Goal: Task Accomplishment & Management: Manage account settings

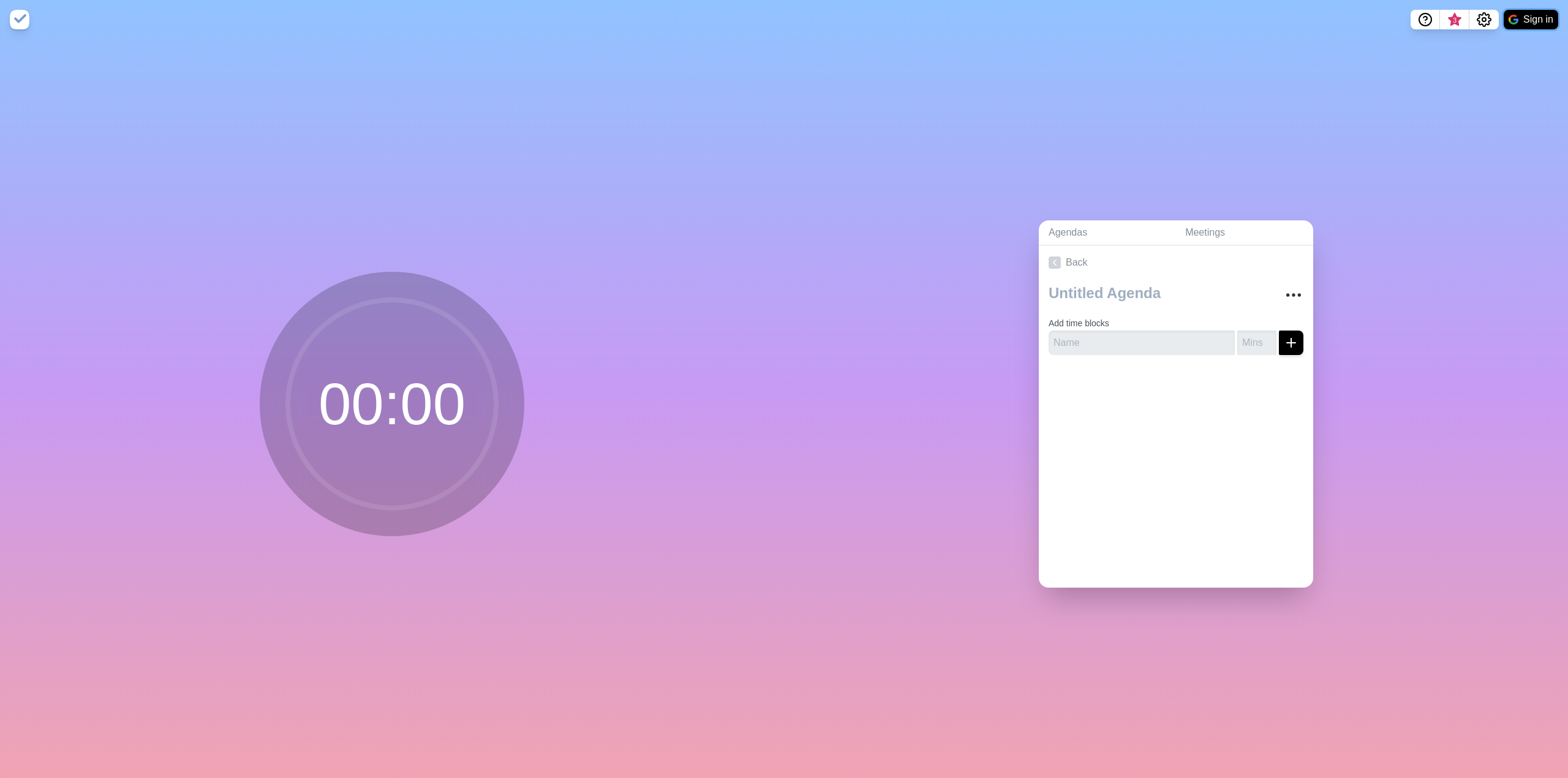
click at [1525, 22] on button "Sign in" at bounding box center [1531, 20] width 55 height 20
click at [1283, 286] on icon "More" at bounding box center [1293, 295] width 20 height 20
click at [1219, 127] on div "Agendas Meetings Back Clear time blocks Duplicate agenda Delete agenda Archive …" at bounding box center [1176, 408] width 784 height 739
click at [468, 425] on circle at bounding box center [392, 404] width 208 height 208
click at [1396, 300] on div "Agendas Meetings Back Clear time blocks Duplicate agenda Delete agenda Archive …" at bounding box center [1176, 408] width 784 height 739
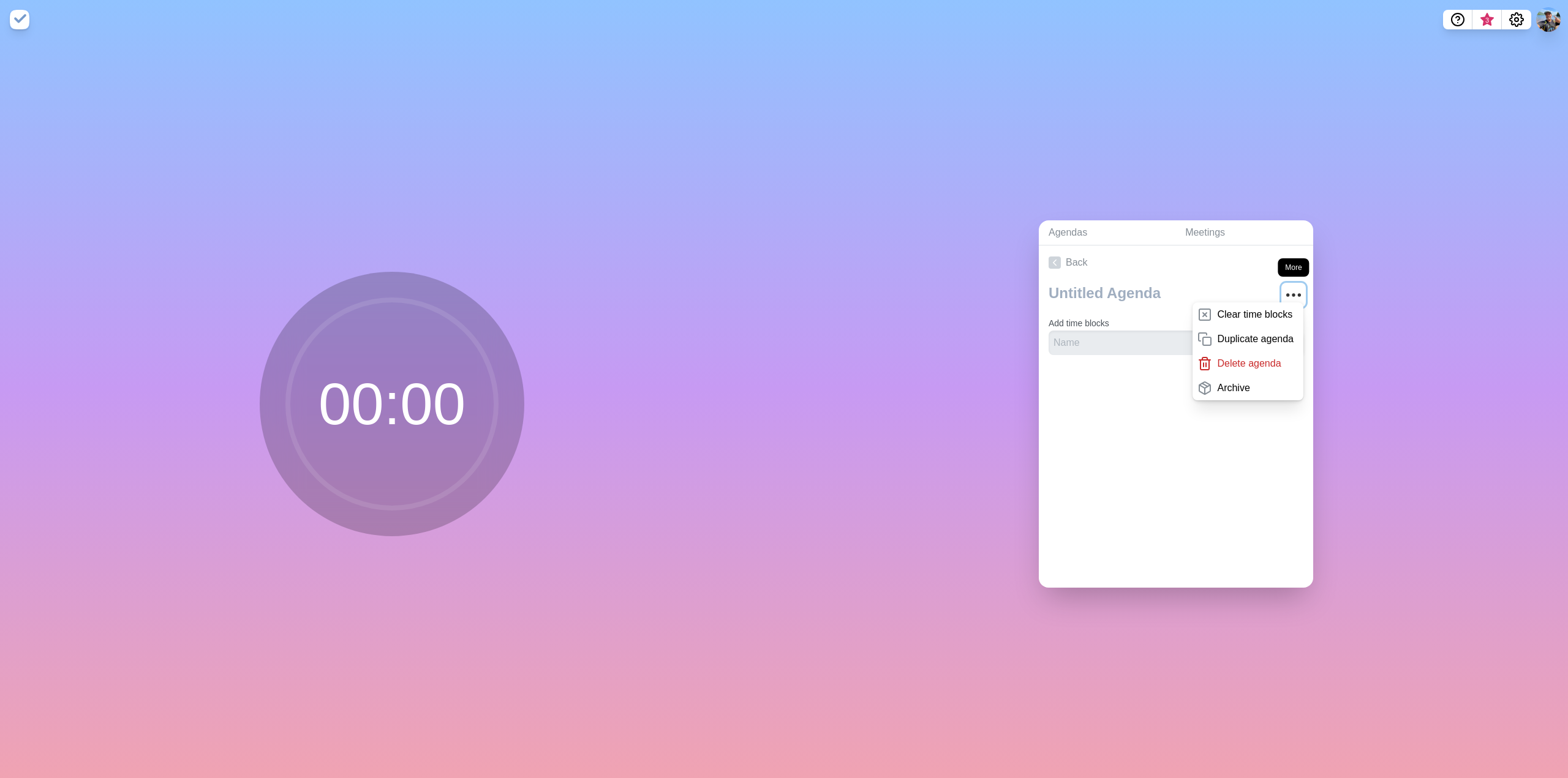
click at [1283, 291] on icon "More" at bounding box center [1293, 295] width 20 height 20
click at [1435, 193] on div "Agendas Meetings Back Add time blocks" at bounding box center [1176, 408] width 784 height 739
click at [1491, 17] on span "3" at bounding box center [1487, 20] width 10 height 10
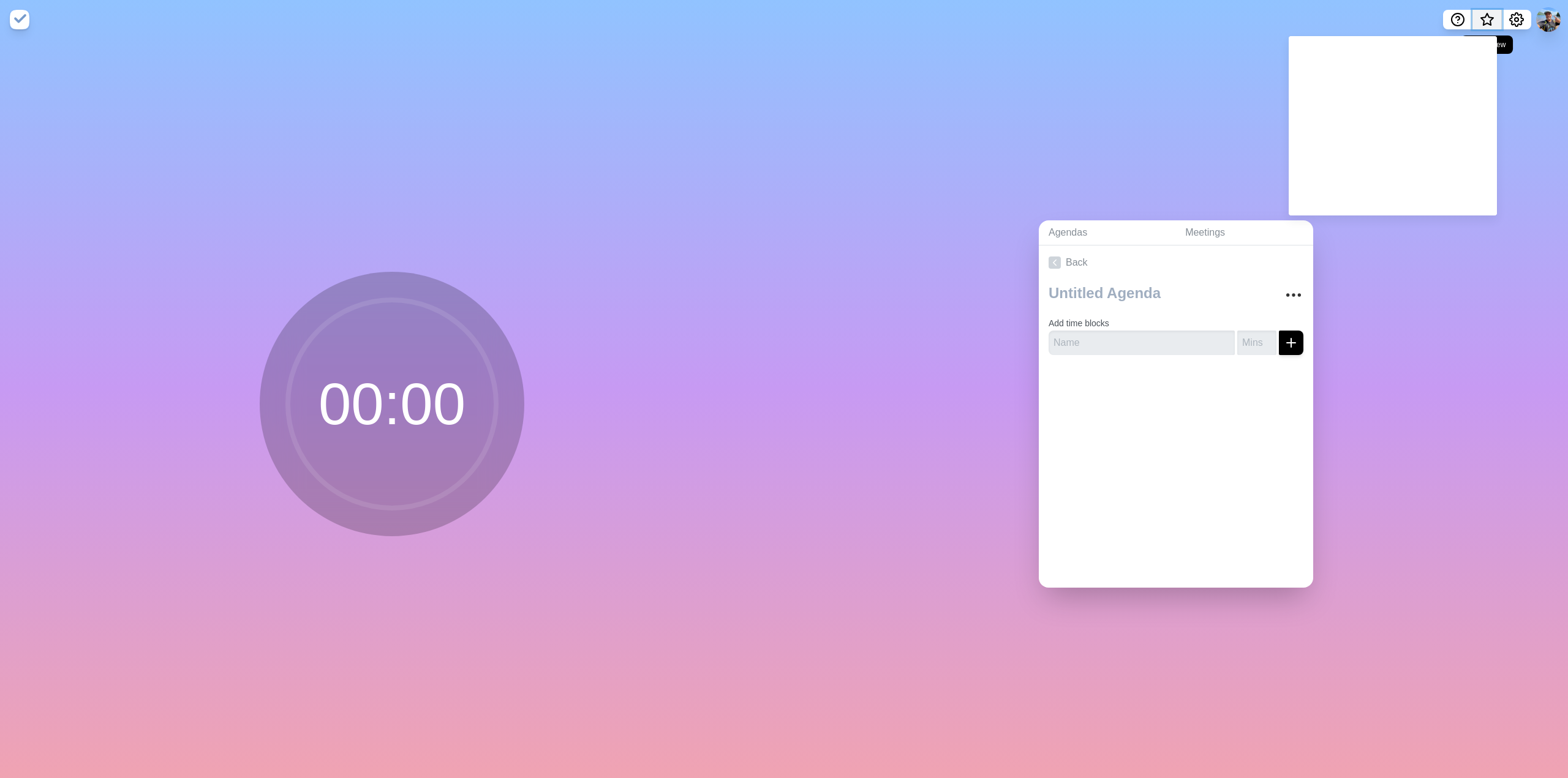
click at [1491, 17] on span "What’s new" at bounding box center [1487, 23] width 20 height 26
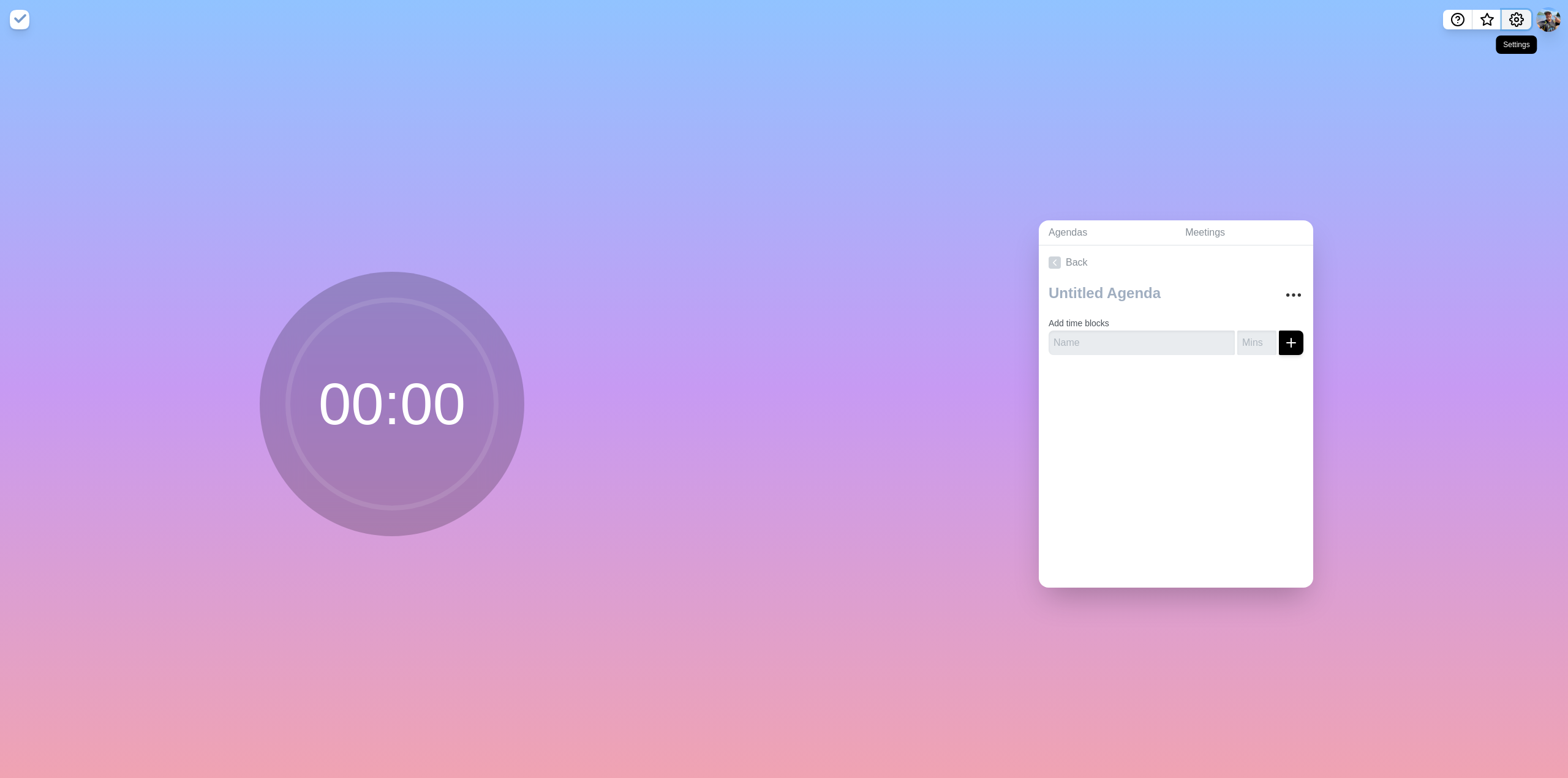
click at [1514, 22] on icon "Settings" at bounding box center [1517, 20] width 15 height 15
click at [1488, 41] on p "Preferences" at bounding box center [1475, 46] width 52 height 15
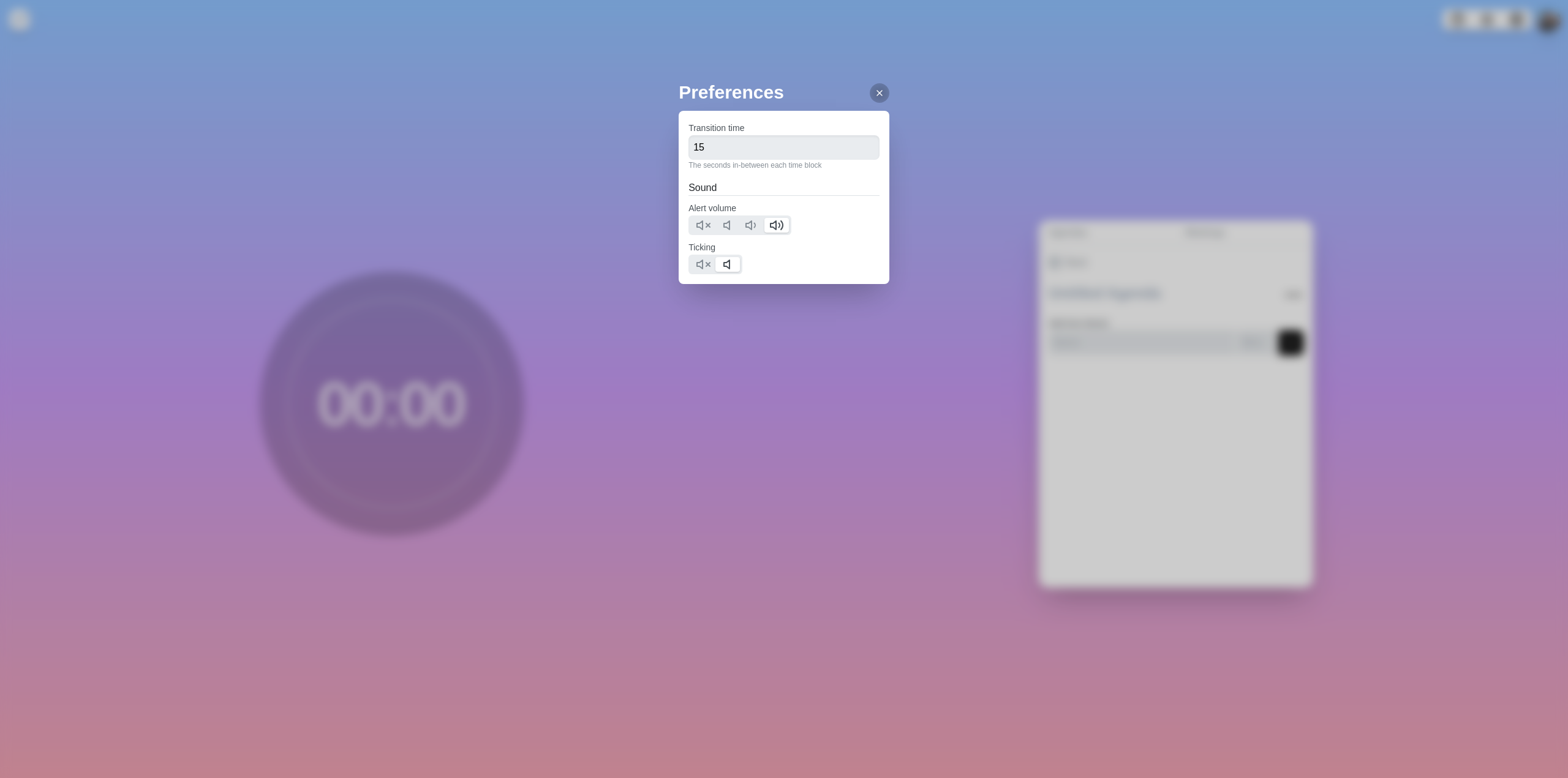
click at [1113, 132] on div "Preferences Transition time 15 The seconds in-between each time block Sound Ale…" at bounding box center [784, 389] width 1568 height 778
